Goal: Task Accomplishment & Management: Use online tool/utility

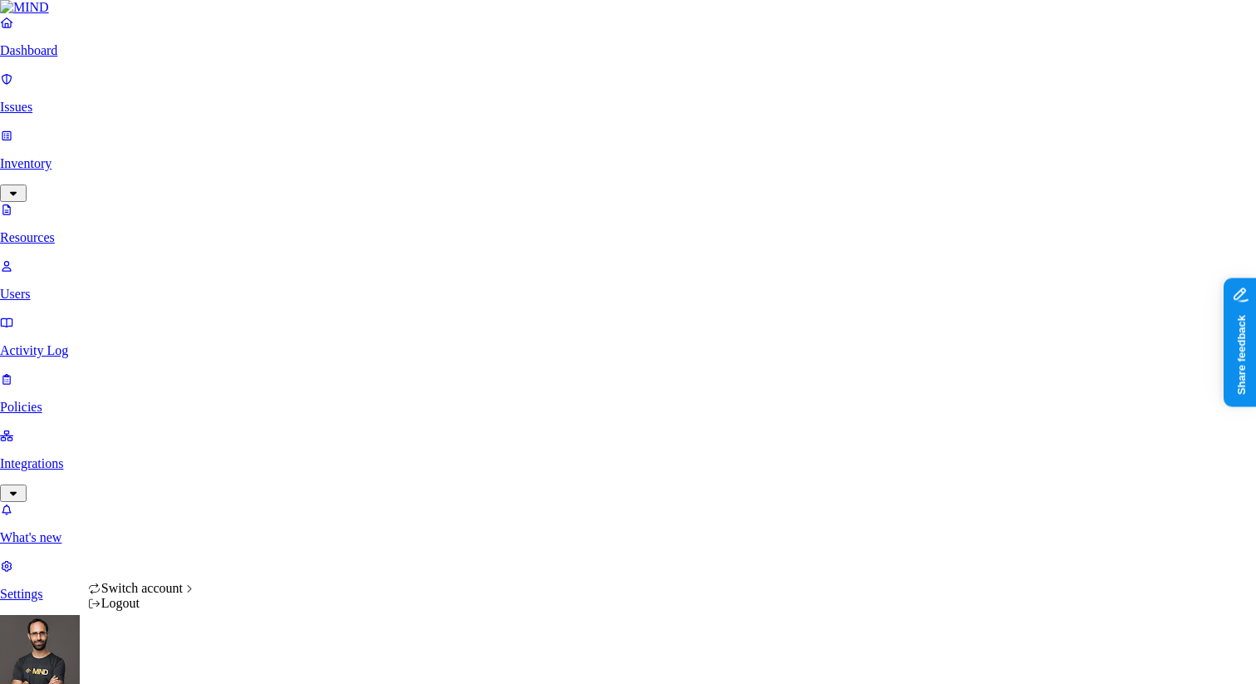
click at [172, 611] on div "Logout" at bounding box center [142, 603] width 109 height 15
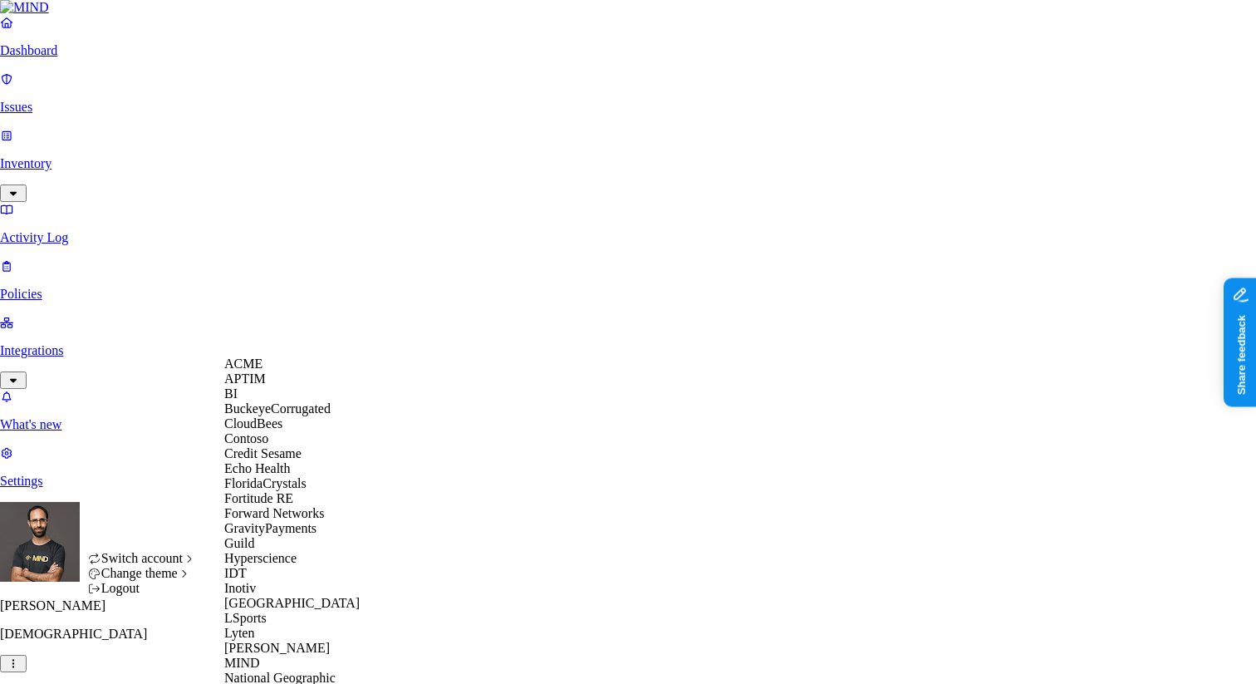
click at [281, 415] on span "BuckeyeCorrugated" at bounding box center [277, 408] width 106 height 14
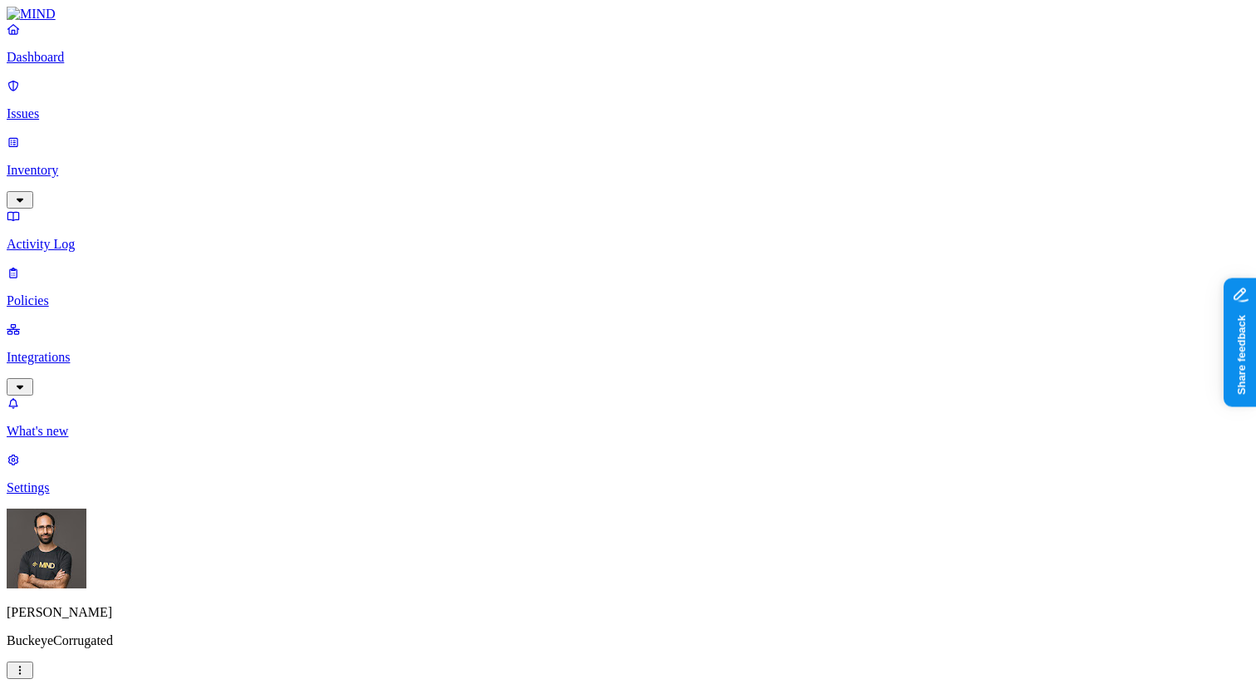
click at [105, 350] on p "Integrations" at bounding box center [628, 357] width 1243 height 15
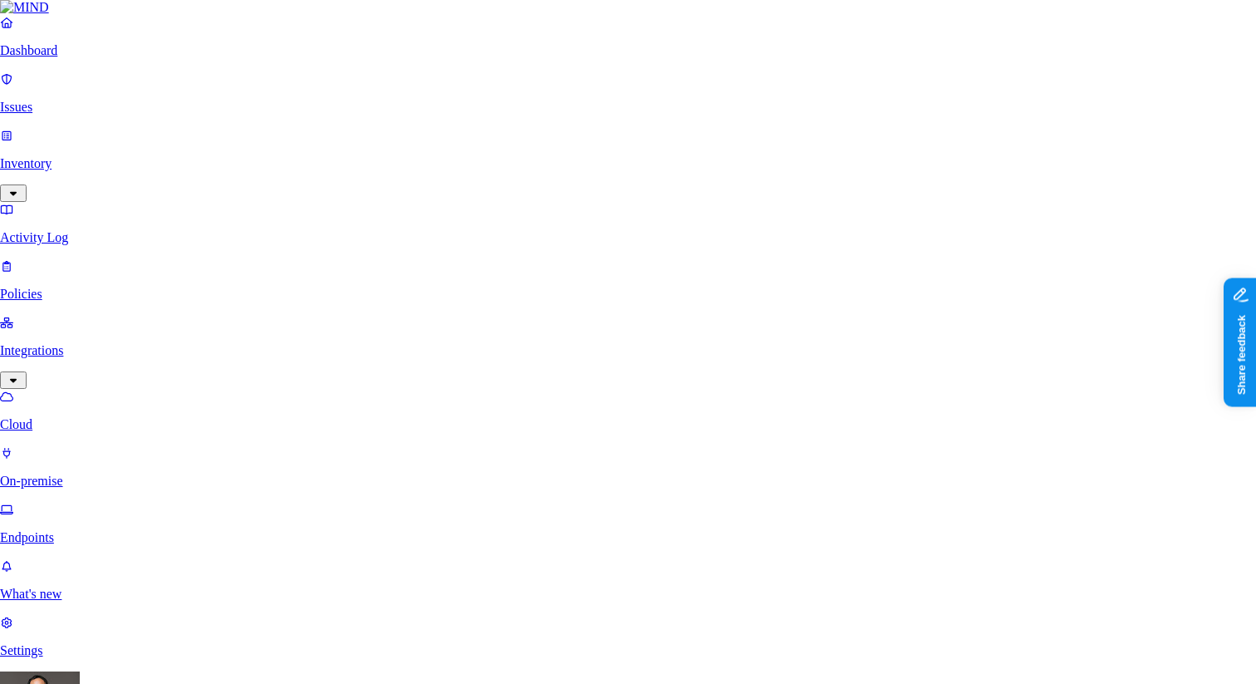
scroll to position [576, 0]
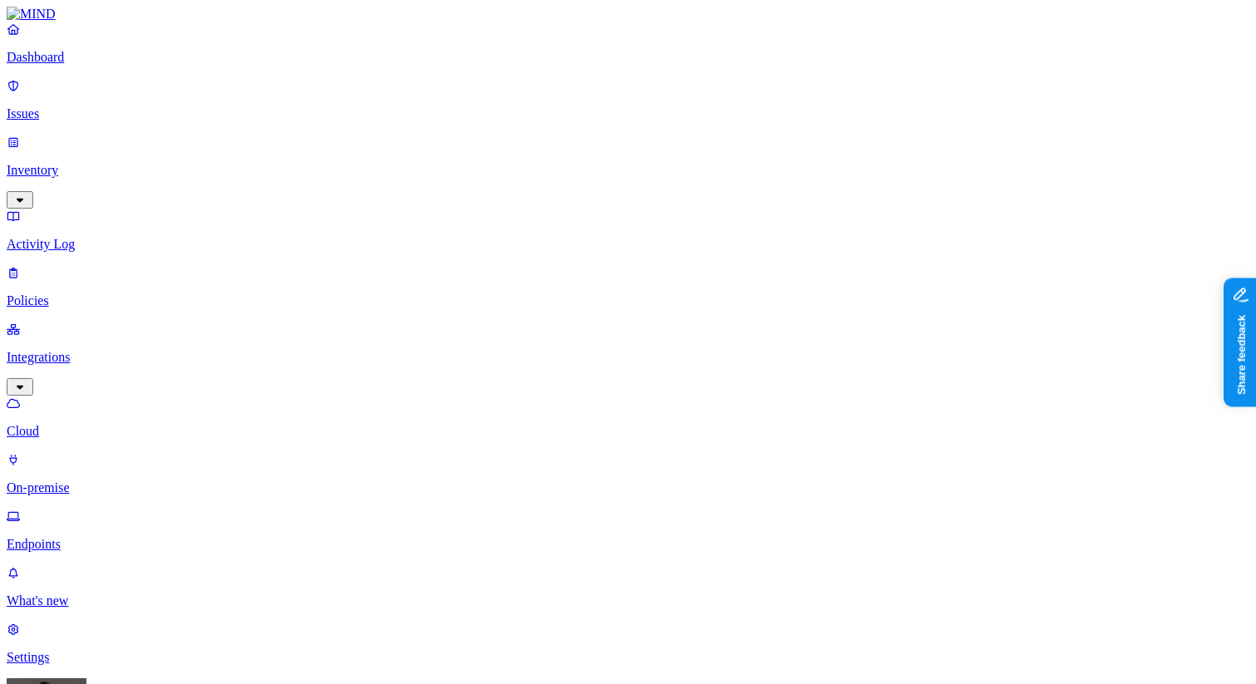
click at [162, 655] on html "Dashboard Issues Inventory Activity Log Policies Integrations Cloud On-premise …" at bounding box center [628, 549] width 1256 height 1099
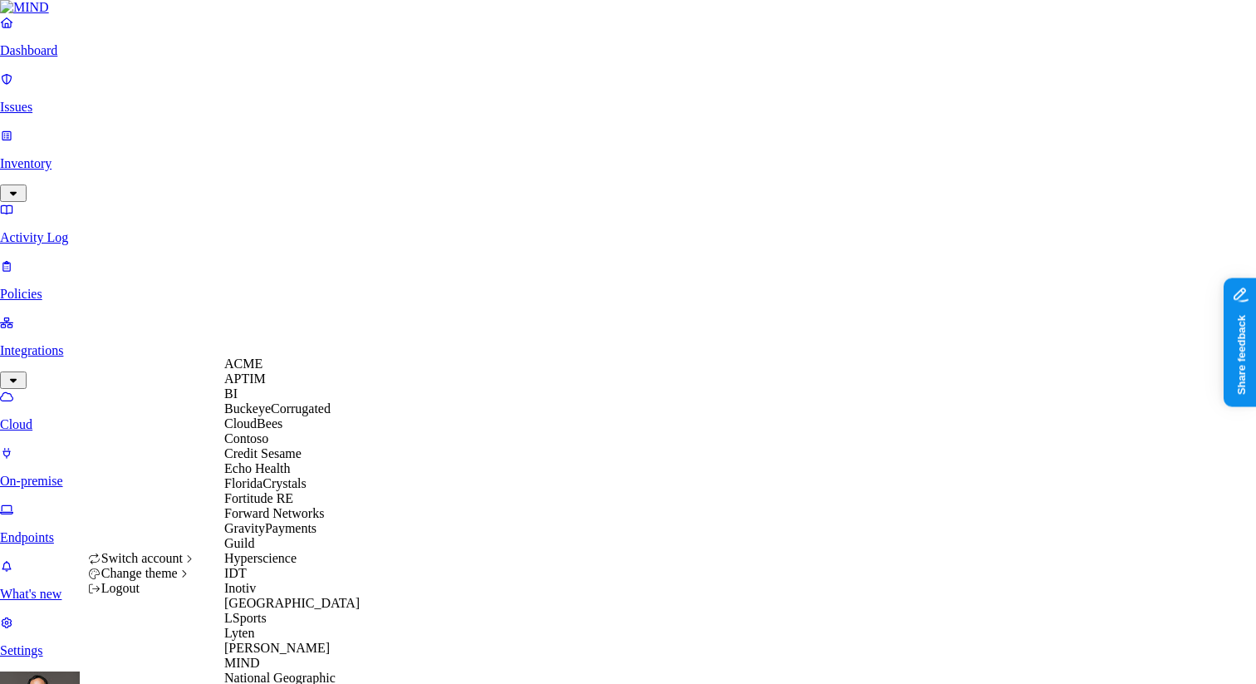
click at [270, 371] on div "ACME" at bounding box center [304, 363] width 161 height 15
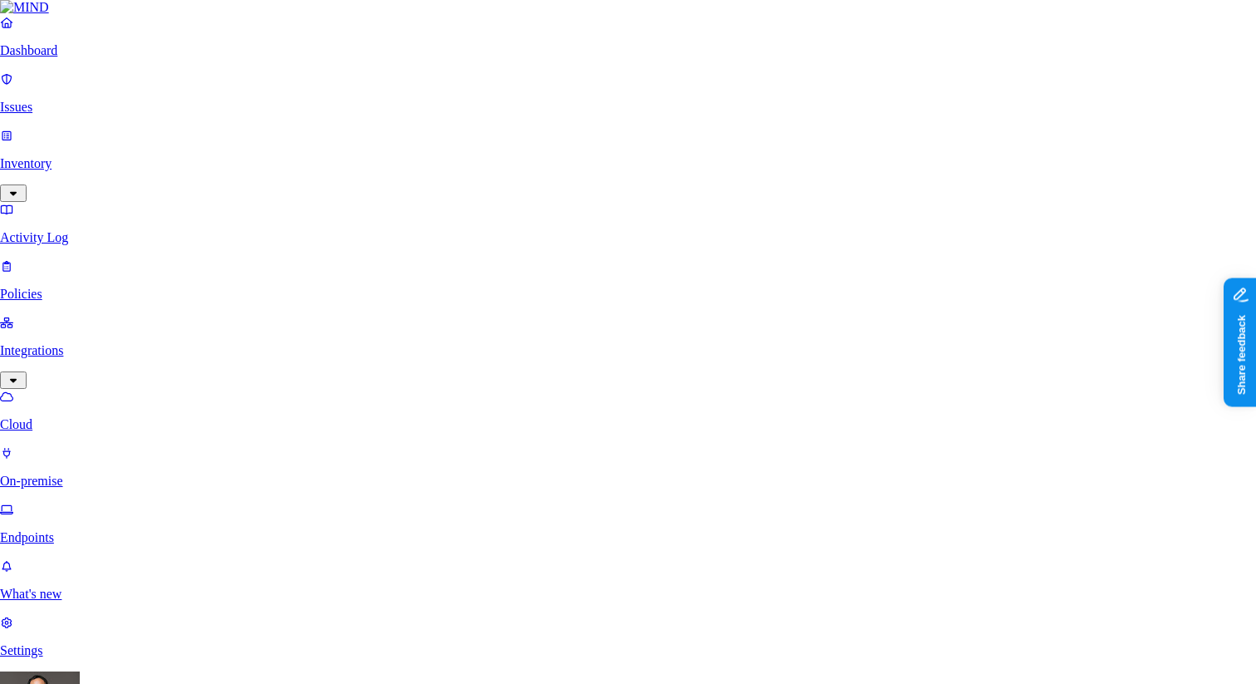
scroll to position [576, 0]
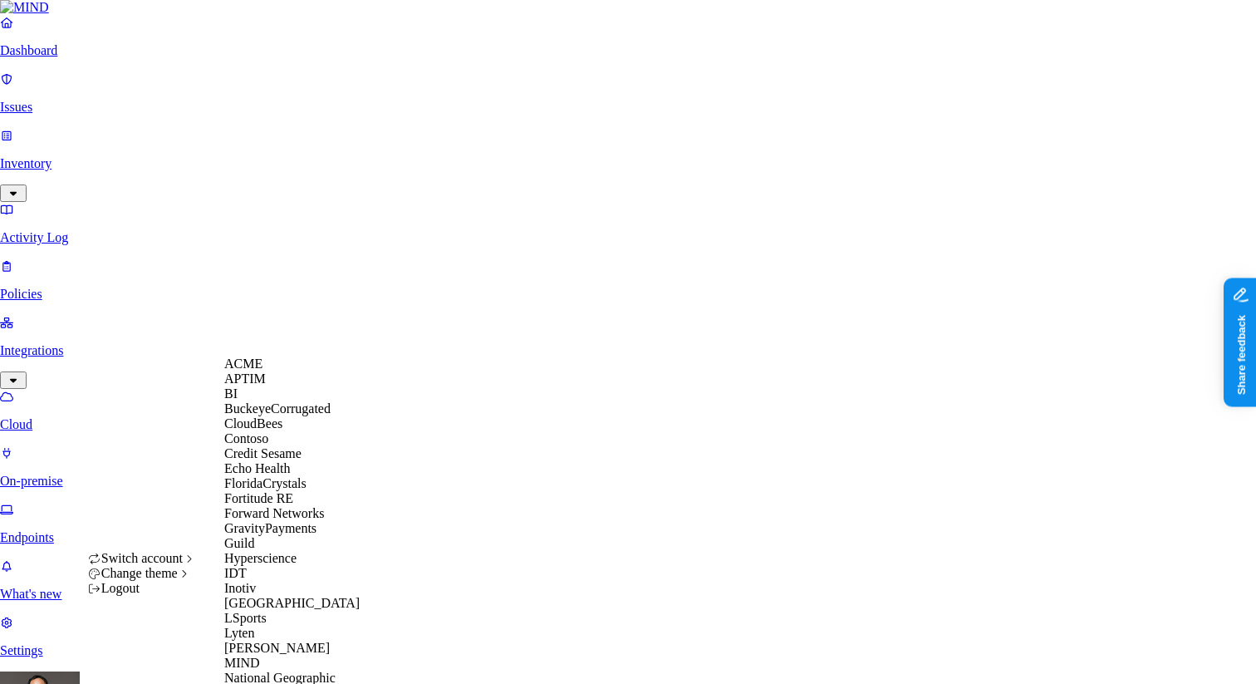
click at [273, 415] on span "BuckeyeCorrugated" at bounding box center [277, 408] width 106 height 14
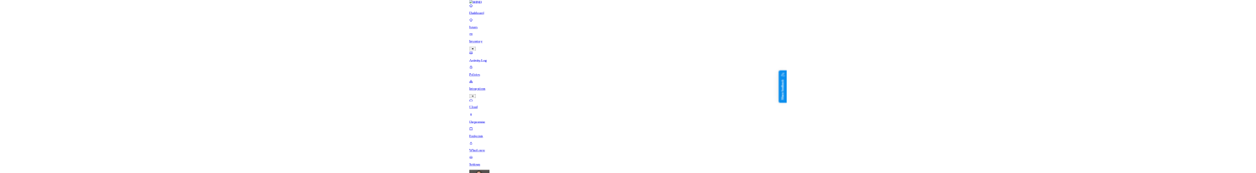
scroll to position [576, 0]
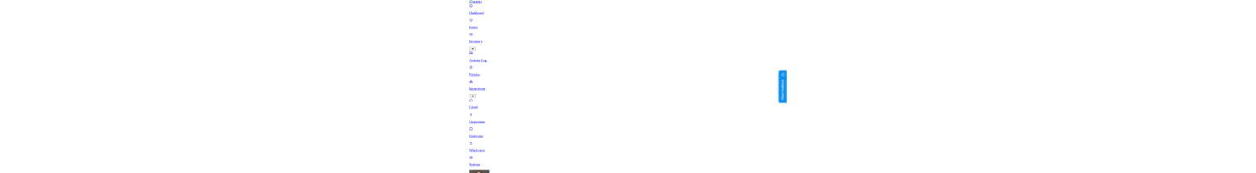
scroll to position [0, 0]
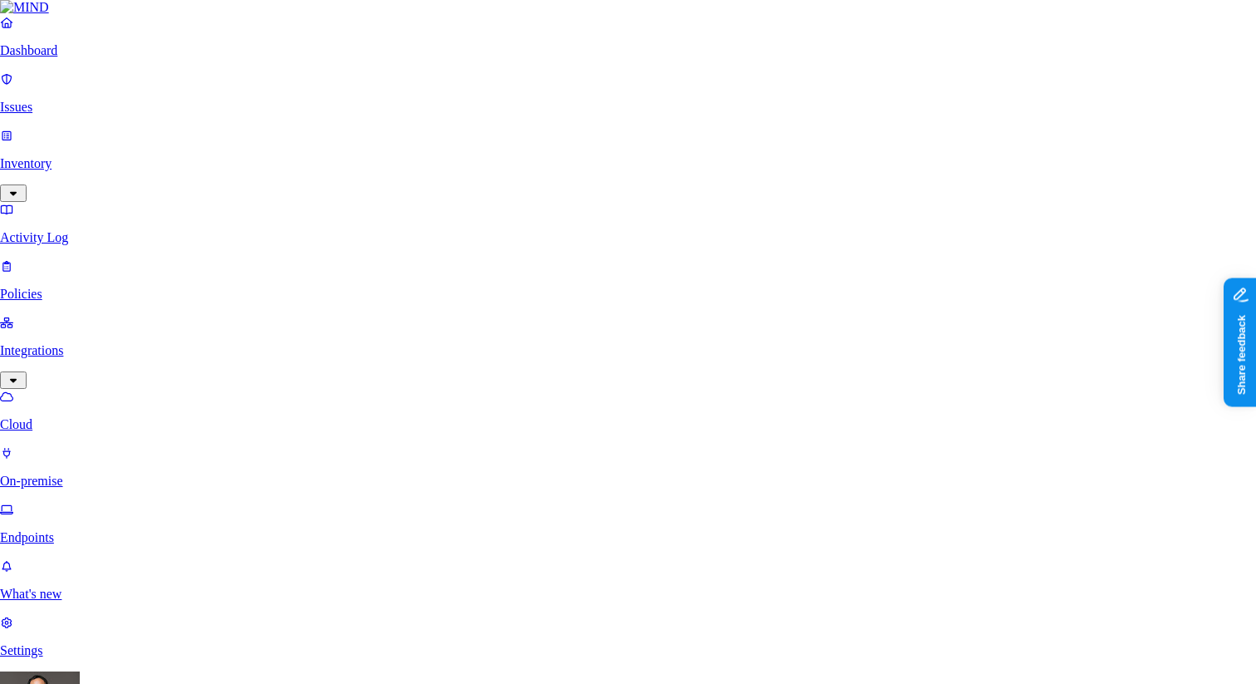
scroll to position [576, 0]
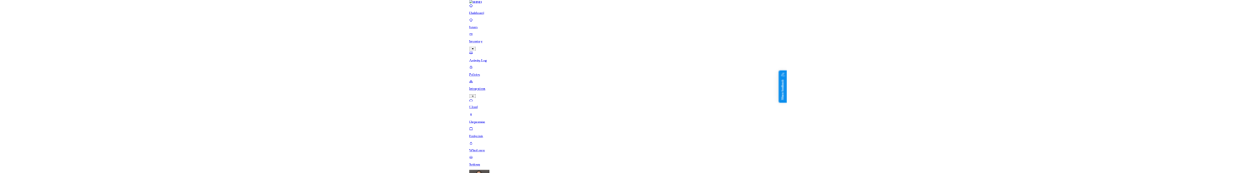
scroll to position [108, 0]
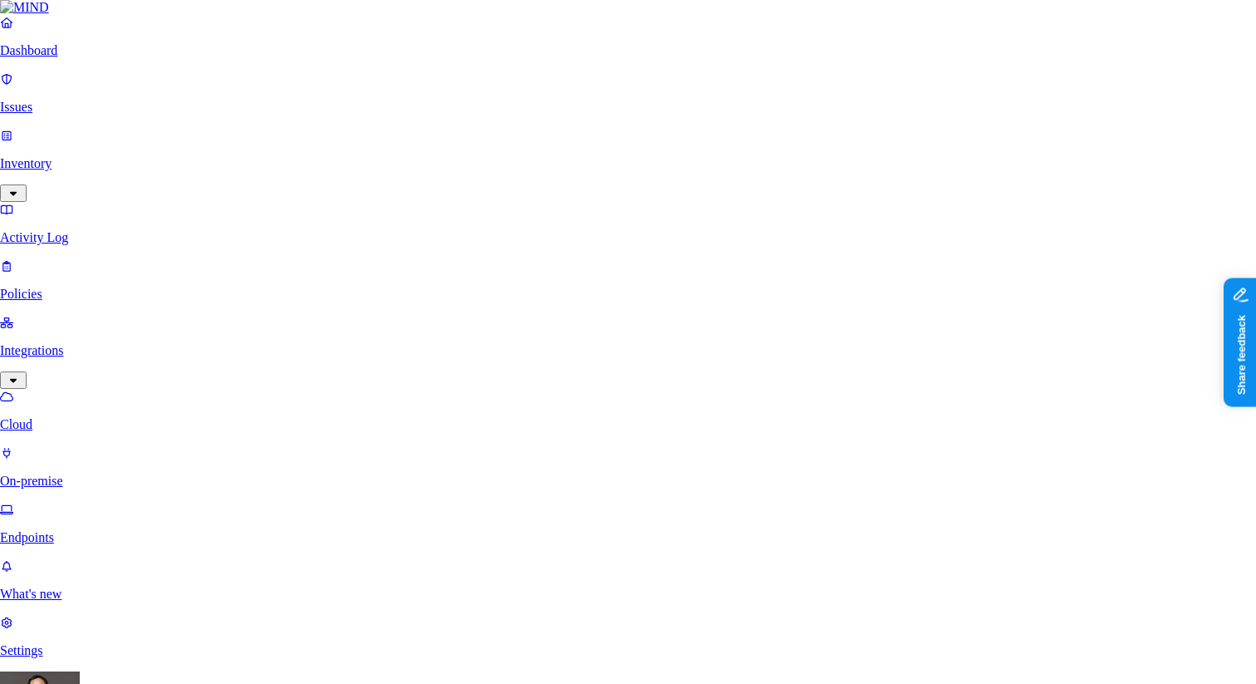
scroll to position [292, 0]
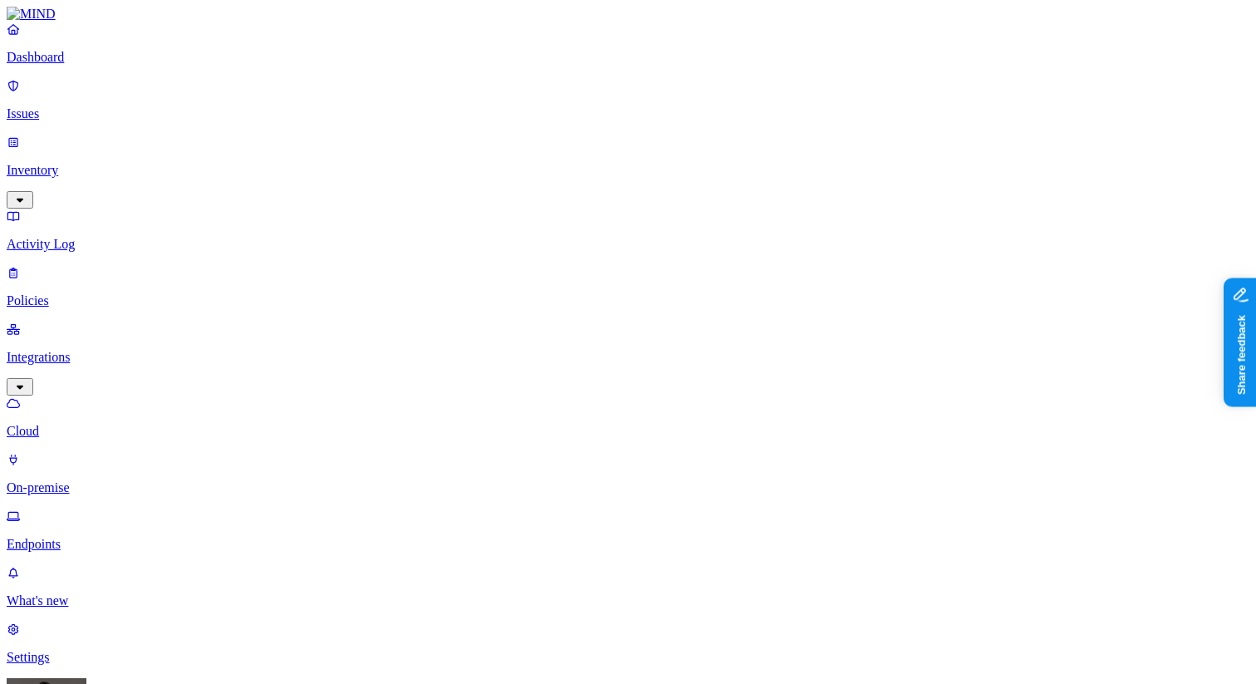
click at [169, 652] on html "Dashboard Issues Inventory Activity Log Policies Integrations Cloud On-premise …" at bounding box center [628, 612] width 1256 height 1224
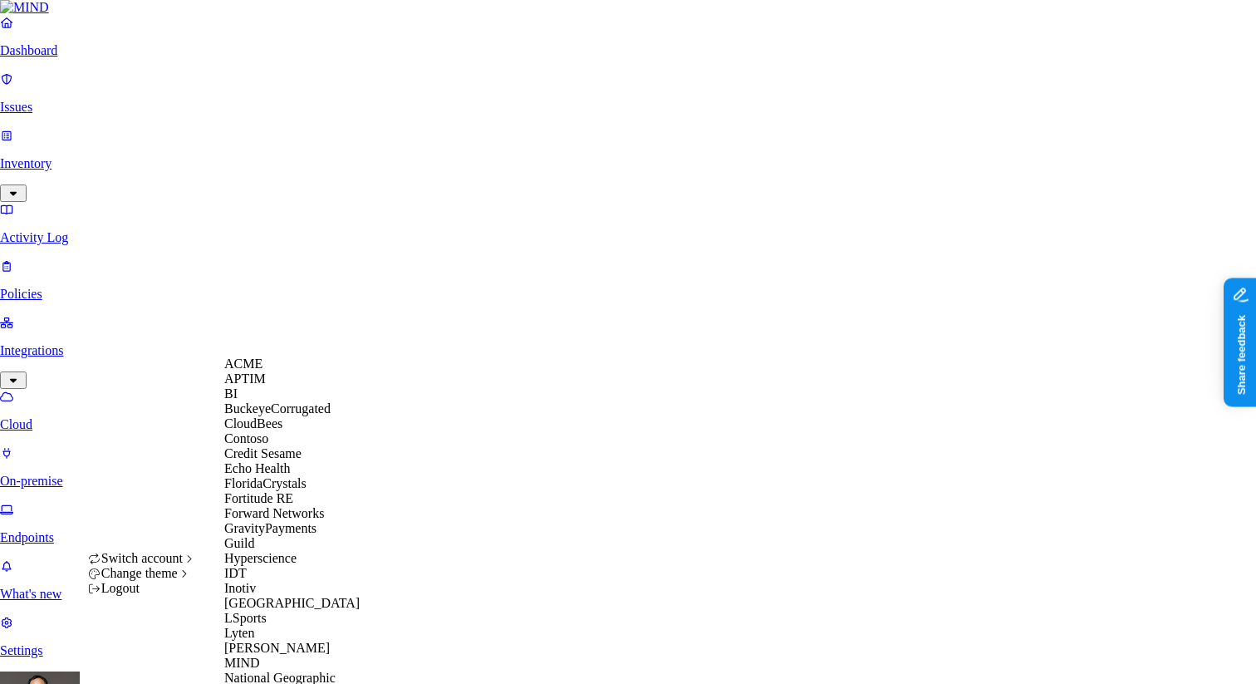
click at [287, 460] on span "Credit Sesame" at bounding box center [262, 453] width 77 height 14
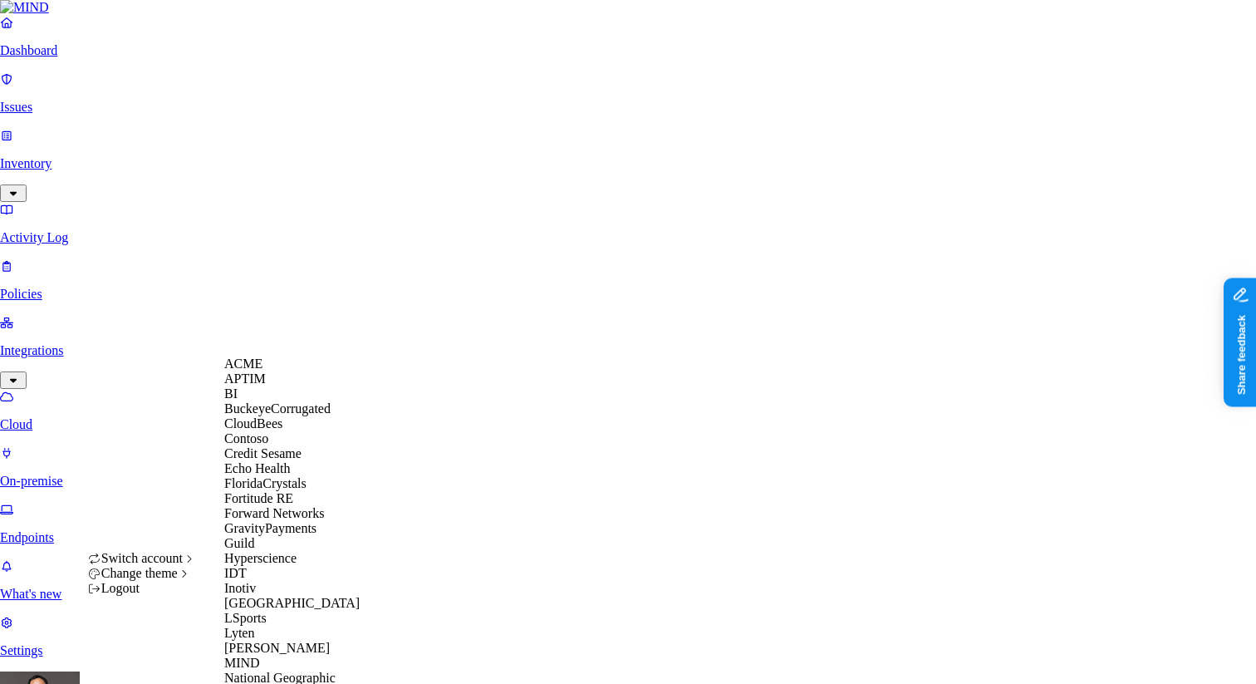
click at [314, 416] on div "BuckeyeCorrugated" at bounding box center [304, 408] width 161 height 15
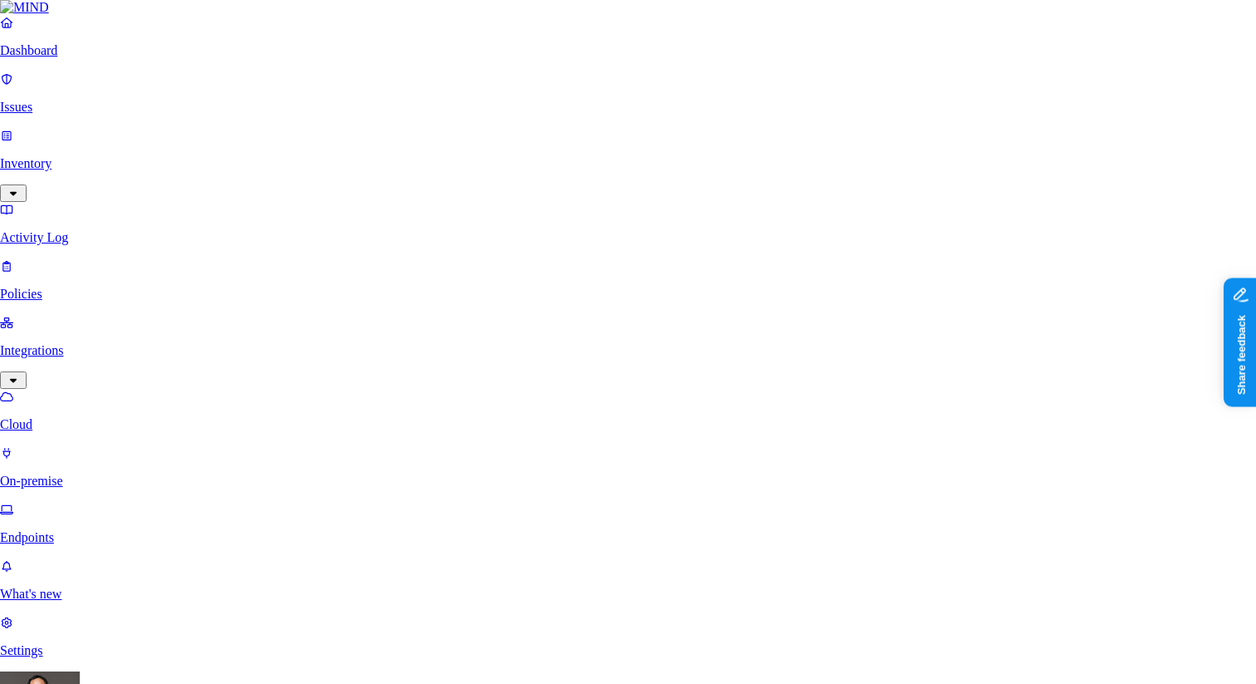
scroll to position [214, 0]
